Goal: Information Seeking & Learning: Learn about a topic

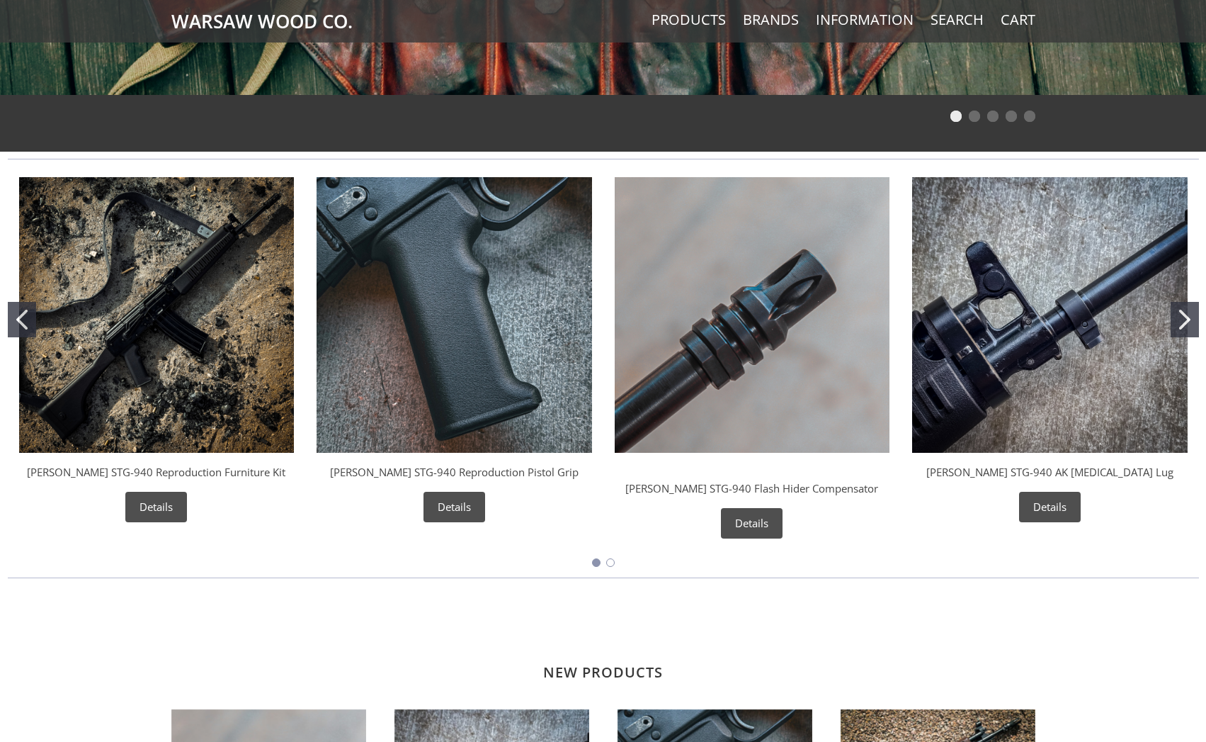
scroll to position [472, 0]
click at [182, 354] on img "Wieger STG-940 Reproduction Furniture Kit" at bounding box center [157, 314] width 276 height 276
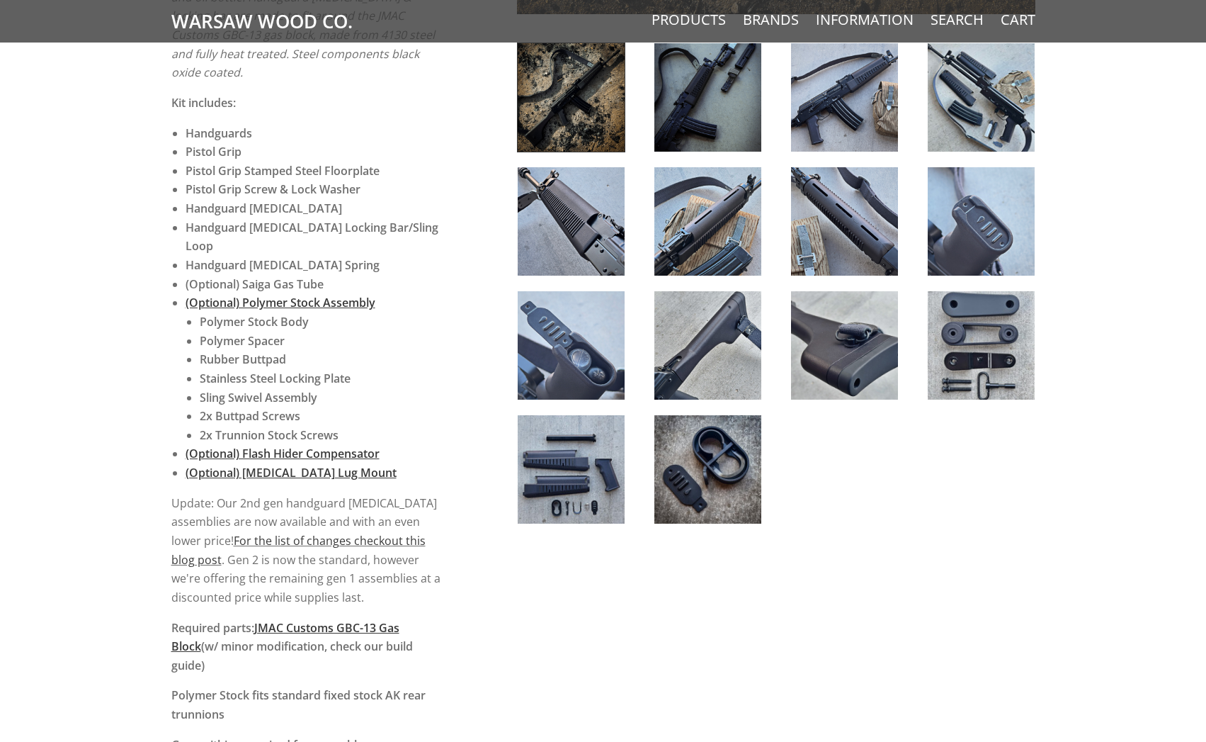
scroll to position [614, 0]
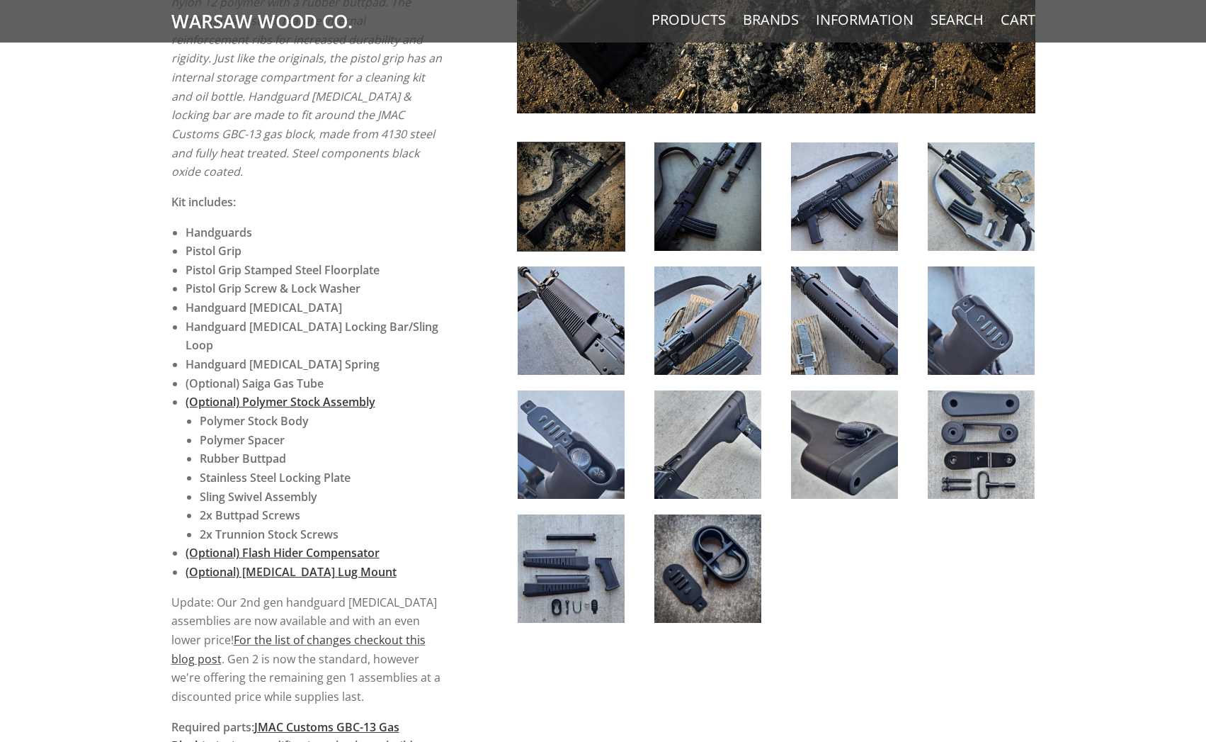
click at [968, 202] on img at bounding box center [981, 196] width 107 height 108
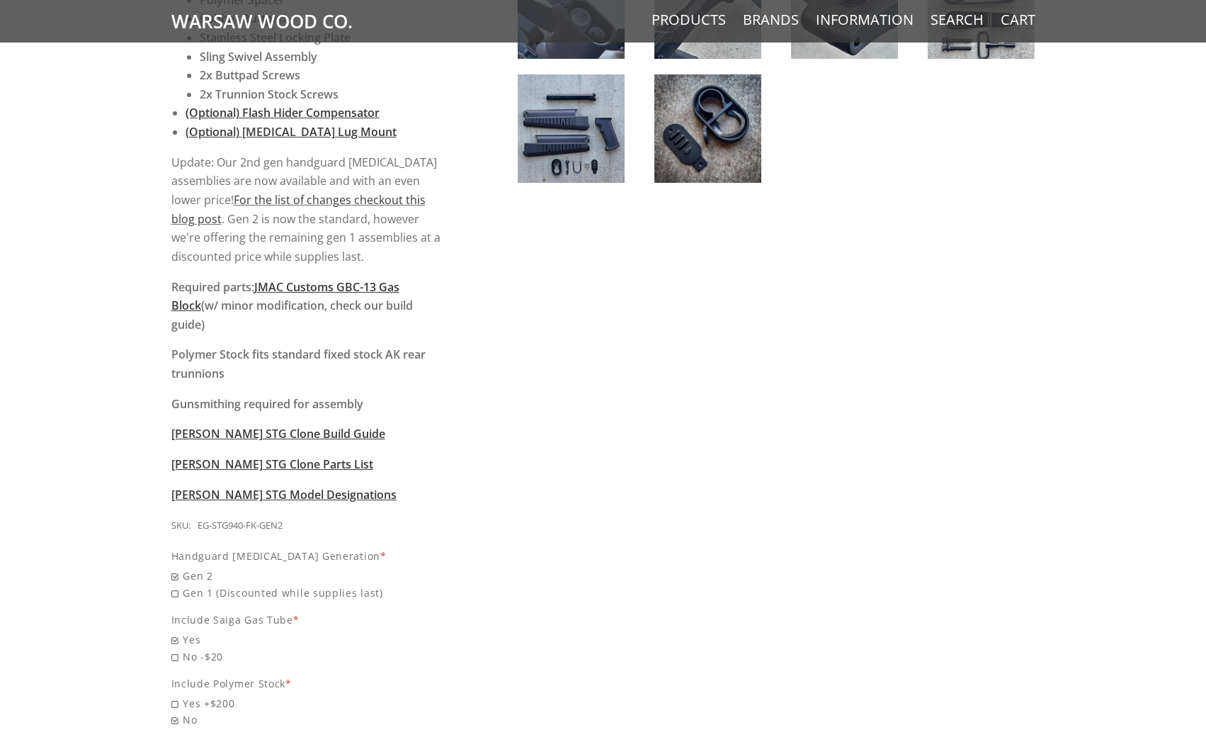
scroll to position [1086, 0]
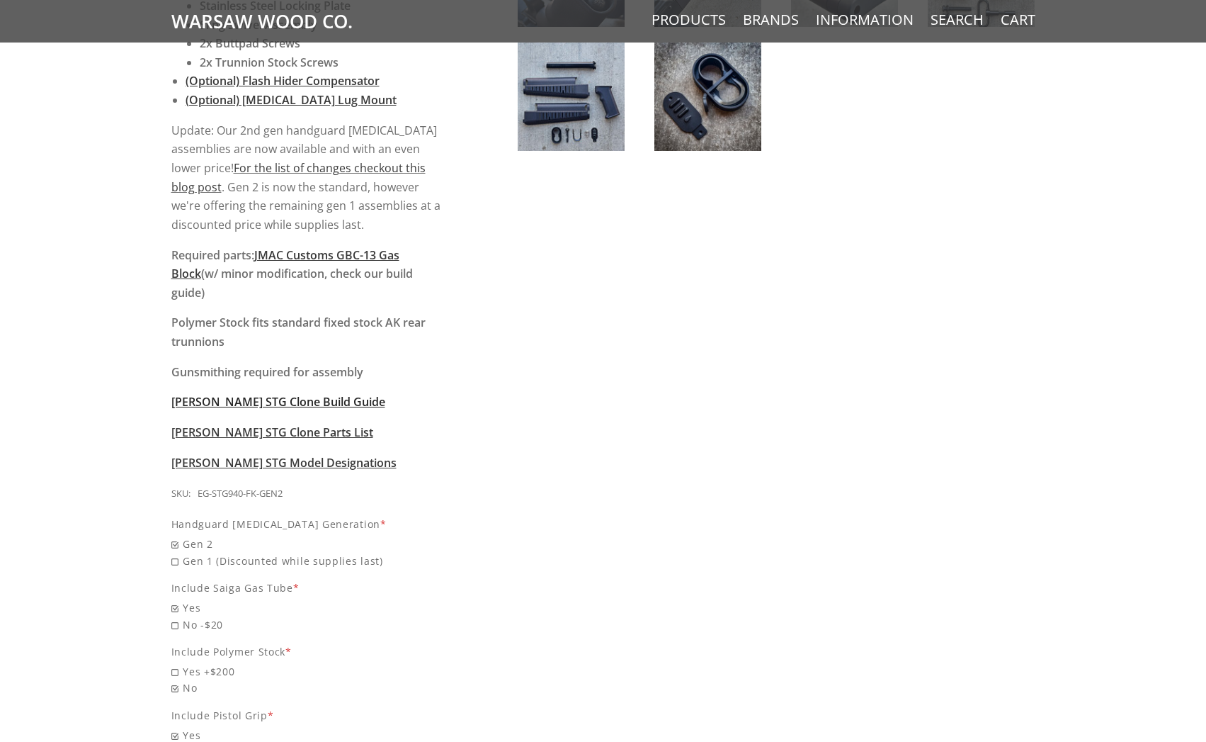
click at [255, 394] on span "[PERSON_NAME] STG Clone Build Guide" at bounding box center [278, 402] width 214 height 16
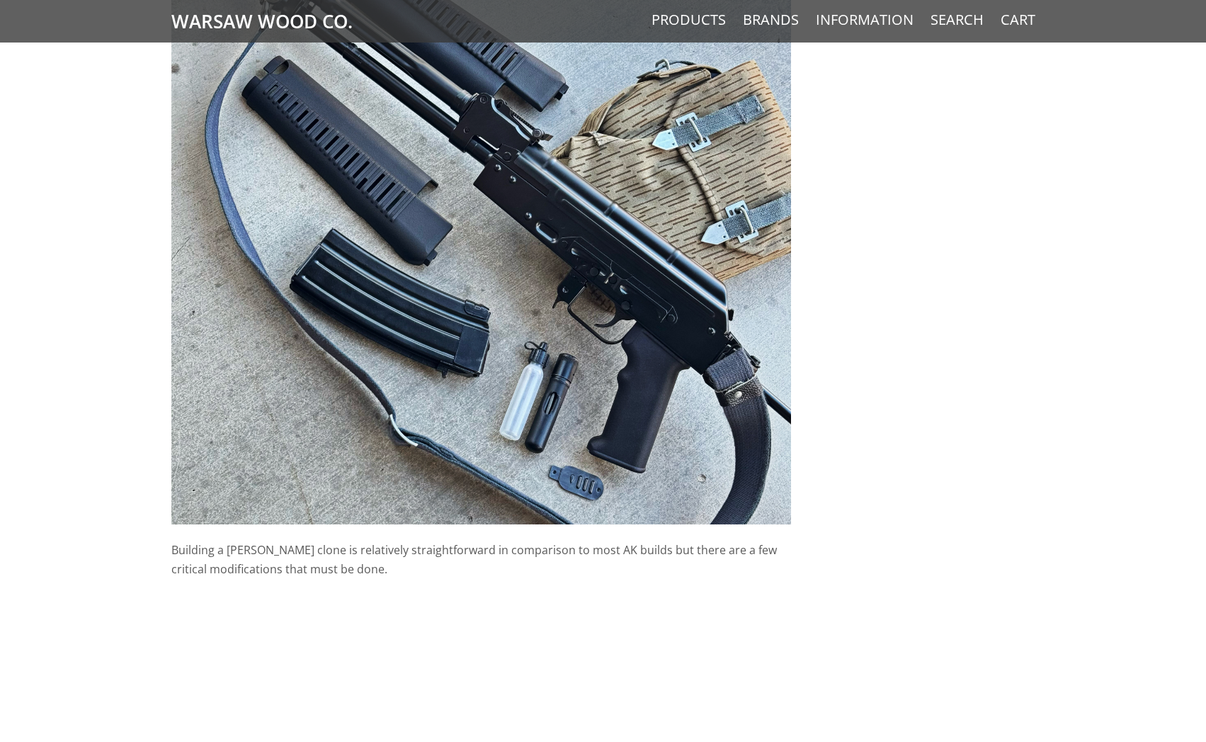
scroll to position [567, 0]
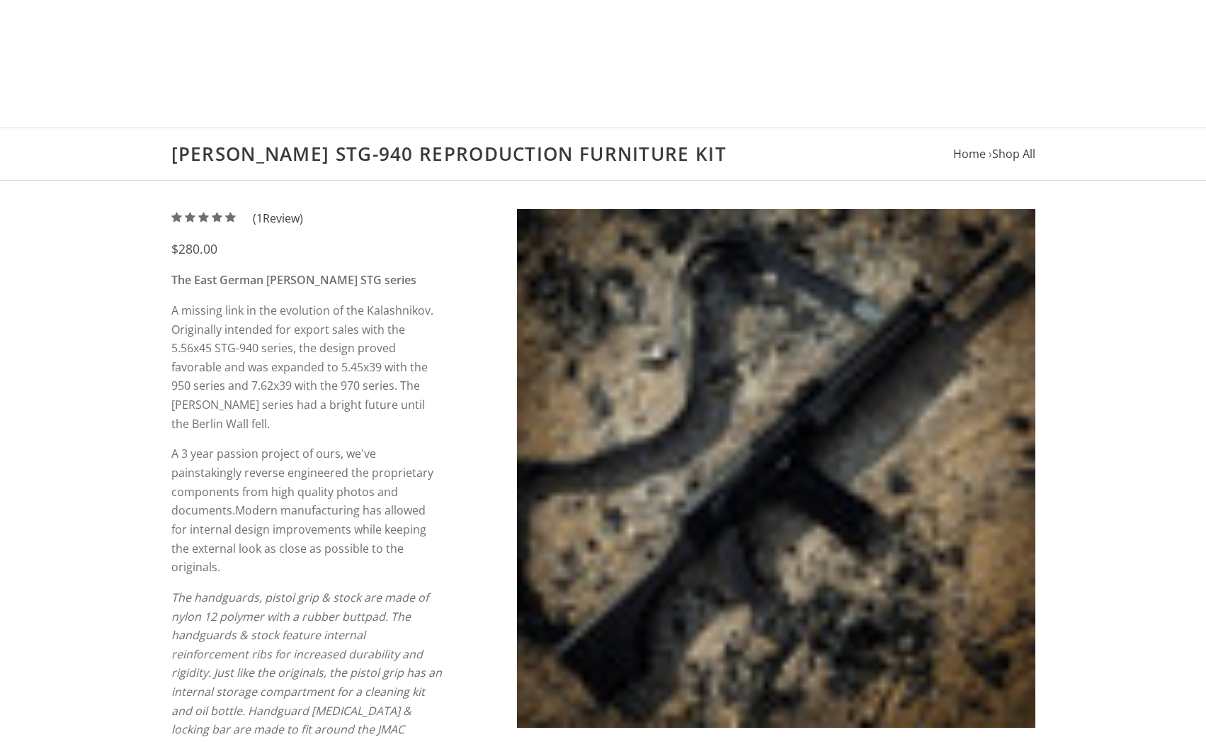
scroll to position [1086, 0]
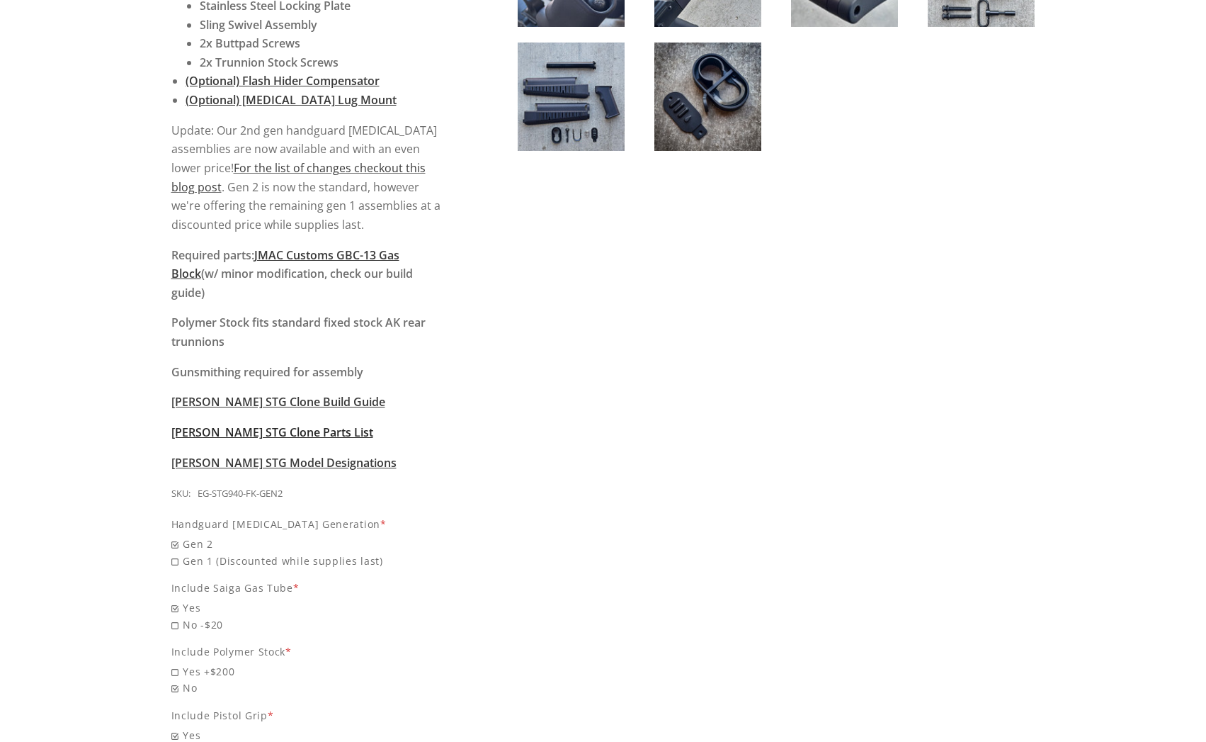
click at [261, 424] on span "[PERSON_NAME] STG Clone Parts List" at bounding box center [272, 432] width 202 height 16
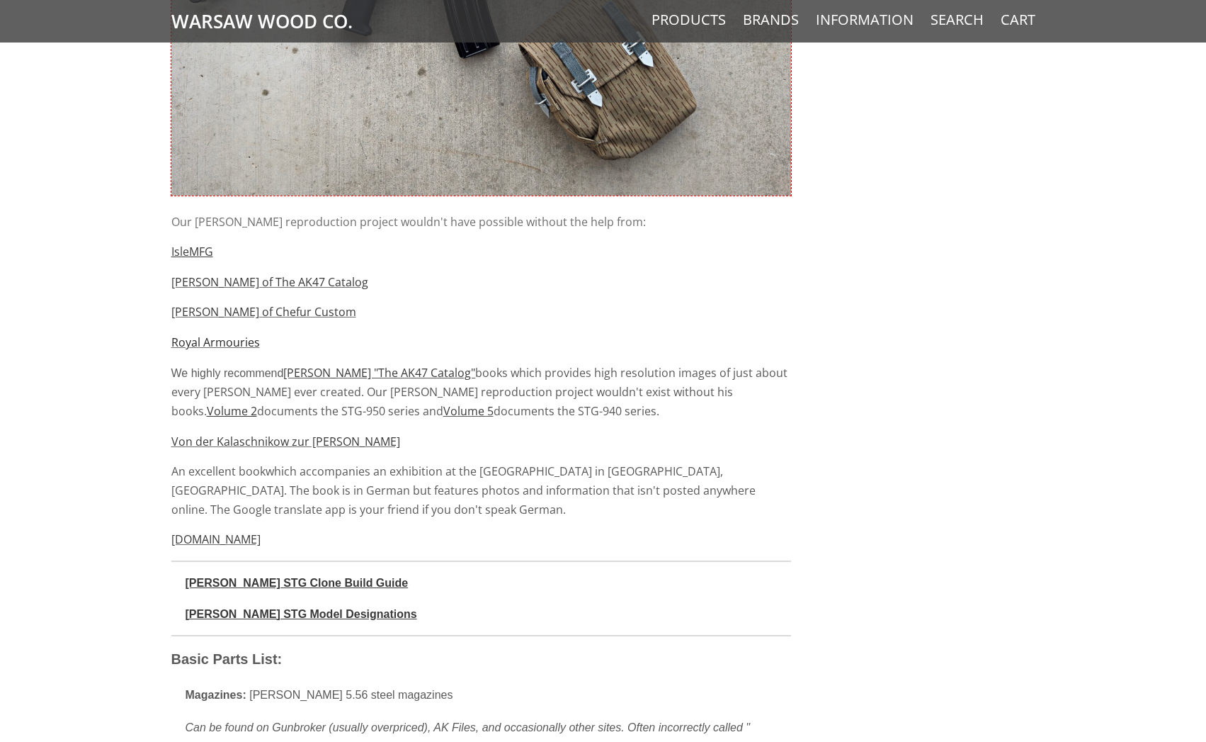
scroll to position [756, 0]
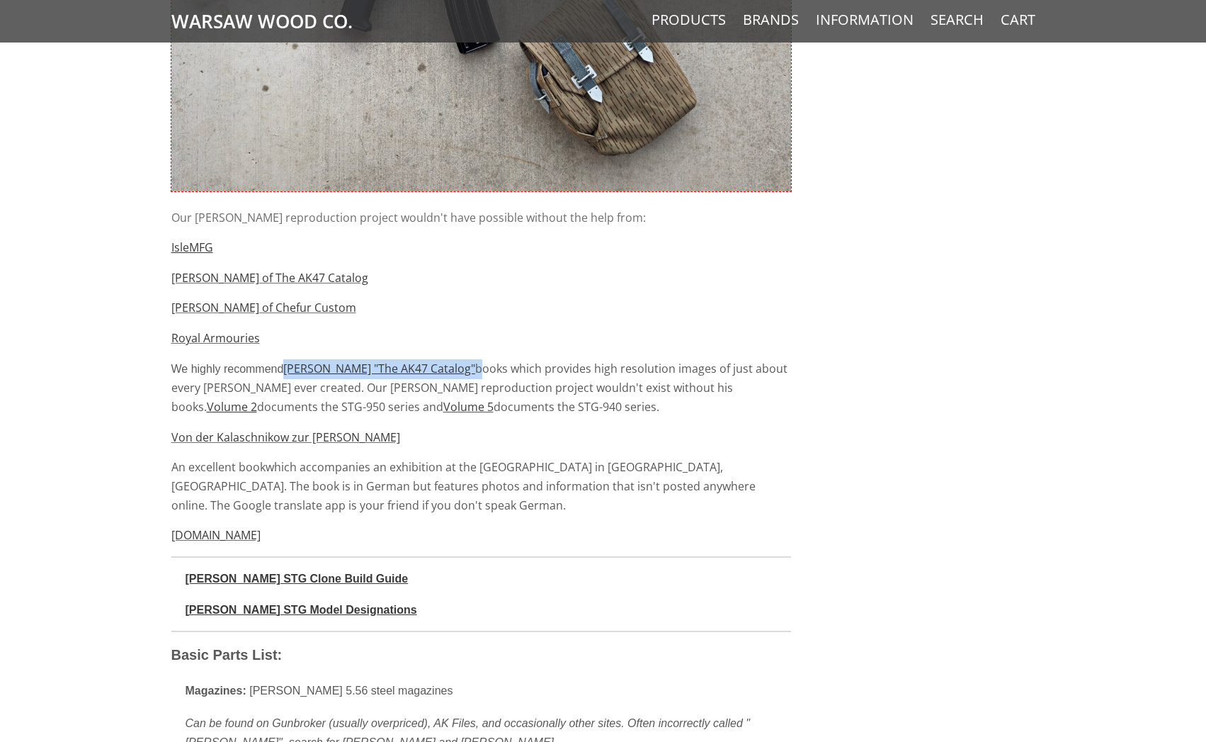
drag, startPoint x: 282, startPoint y: 368, endPoint x: 453, endPoint y: 357, distance: 171.7
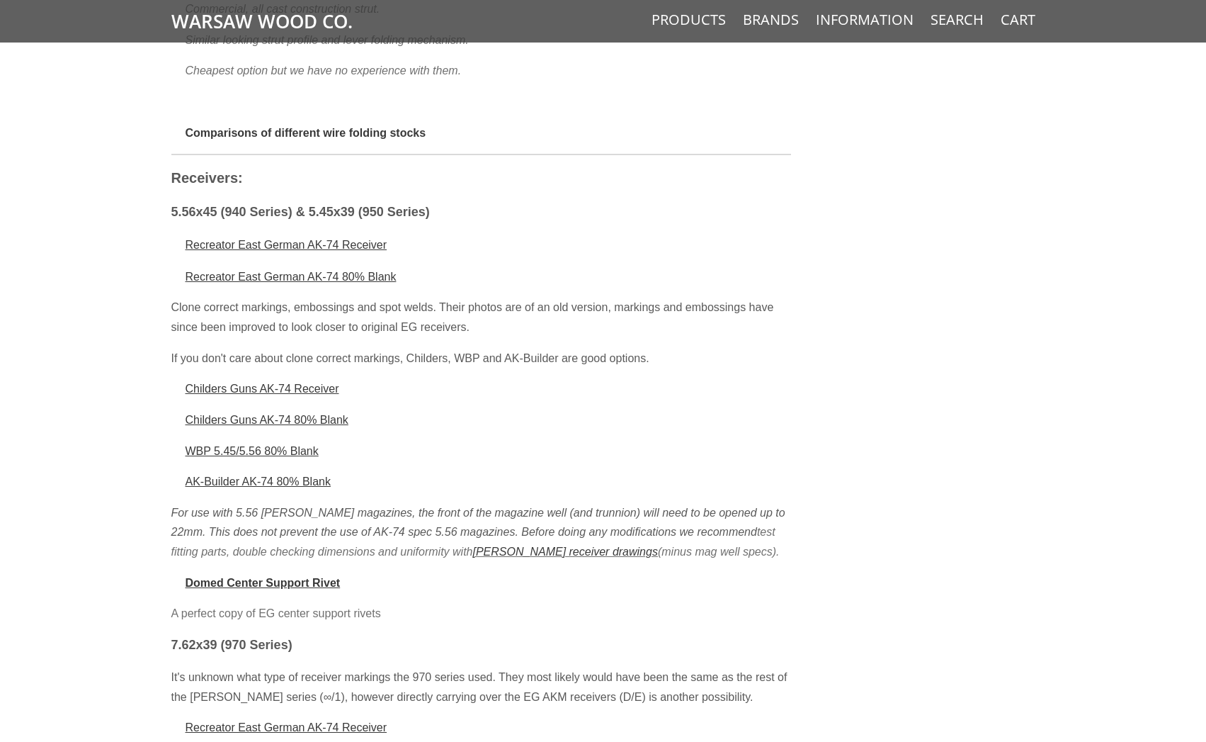
scroll to position [3352, 0]
